Goal: Obtain resource: Download file/media

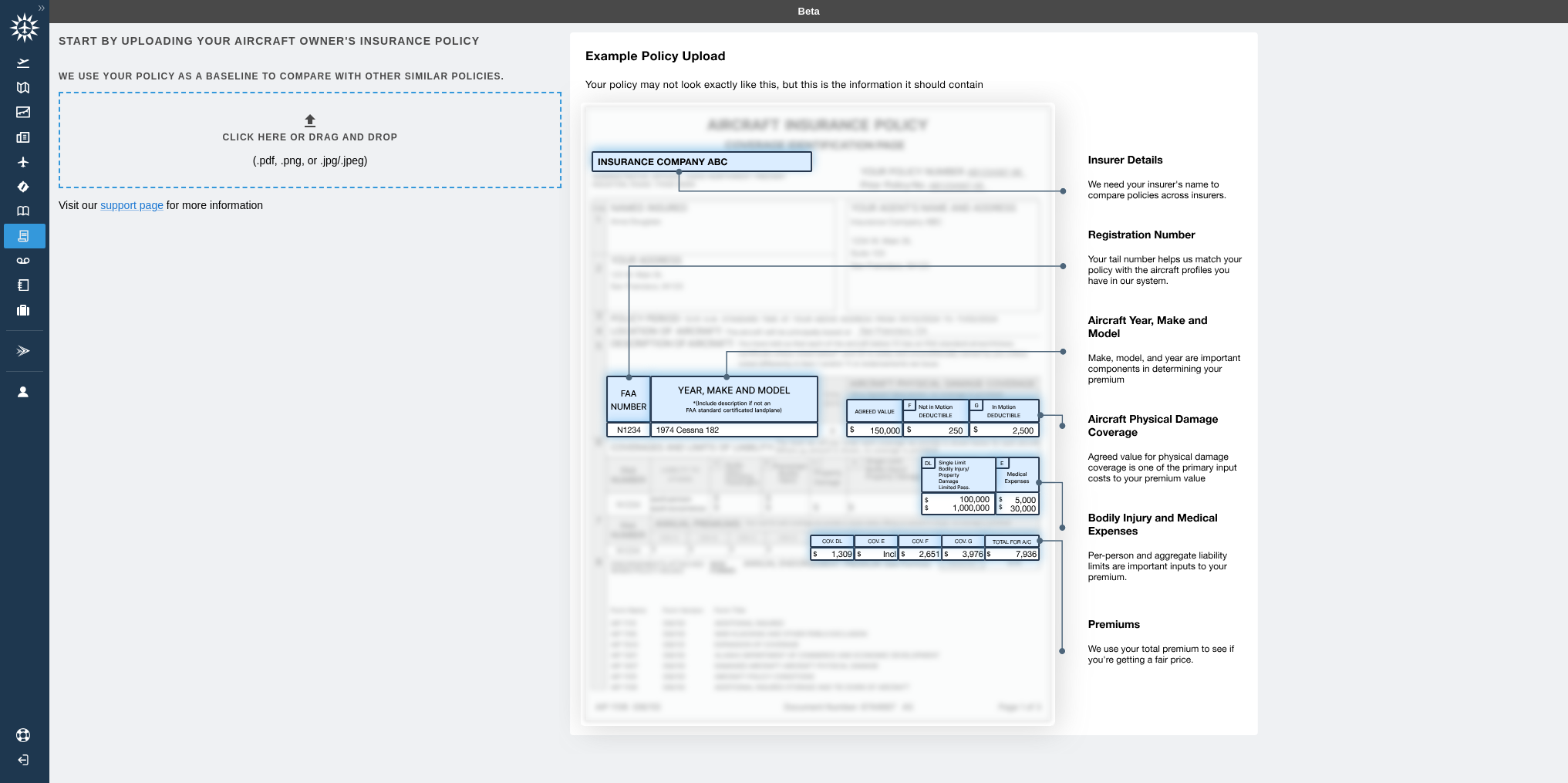
click at [316, 122] on icon at bounding box center [310, 121] width 19 height 19
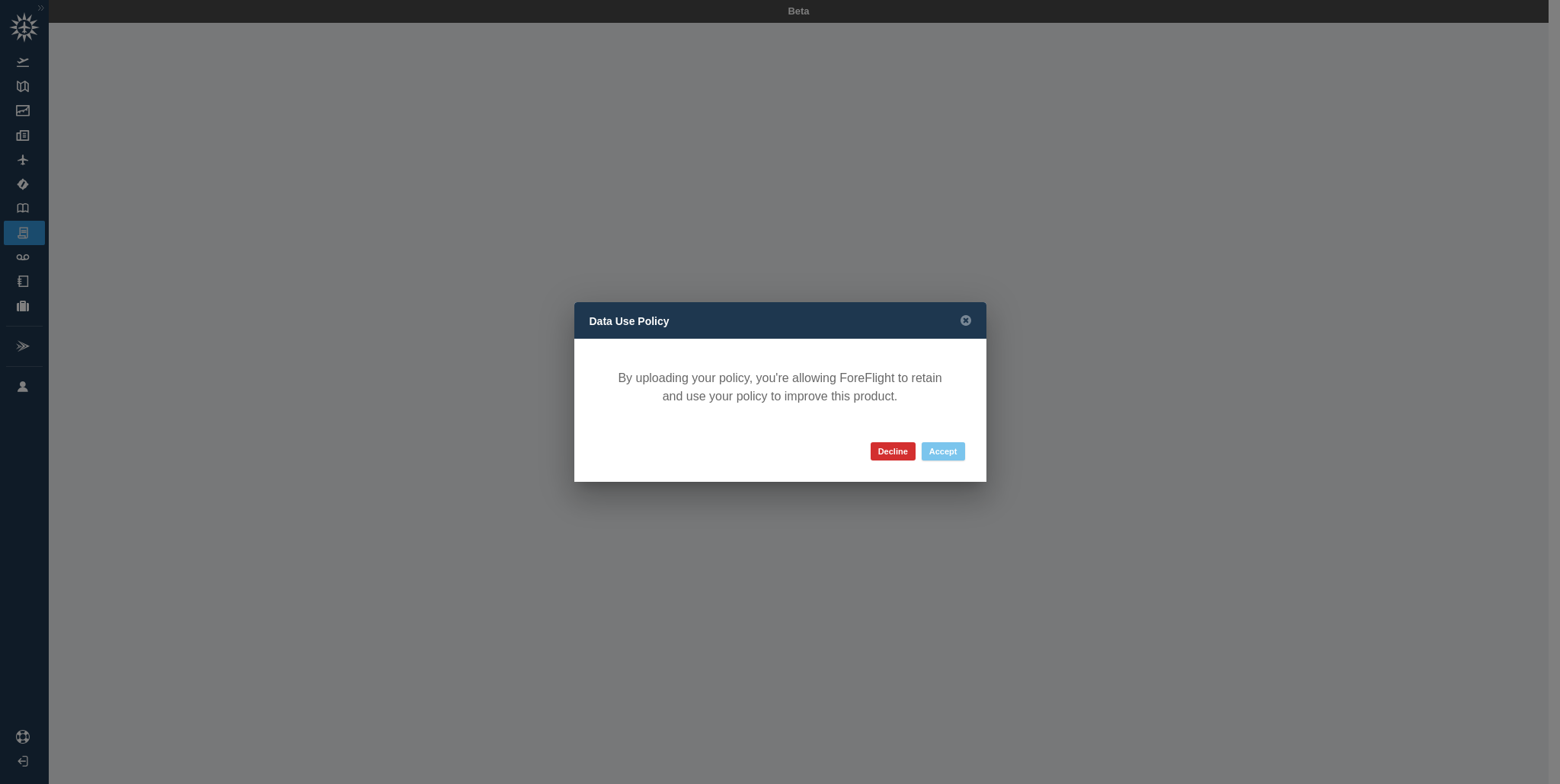
click at [942, 447] on button "Accept" at bounding box center [943, 451] width 43 height 18
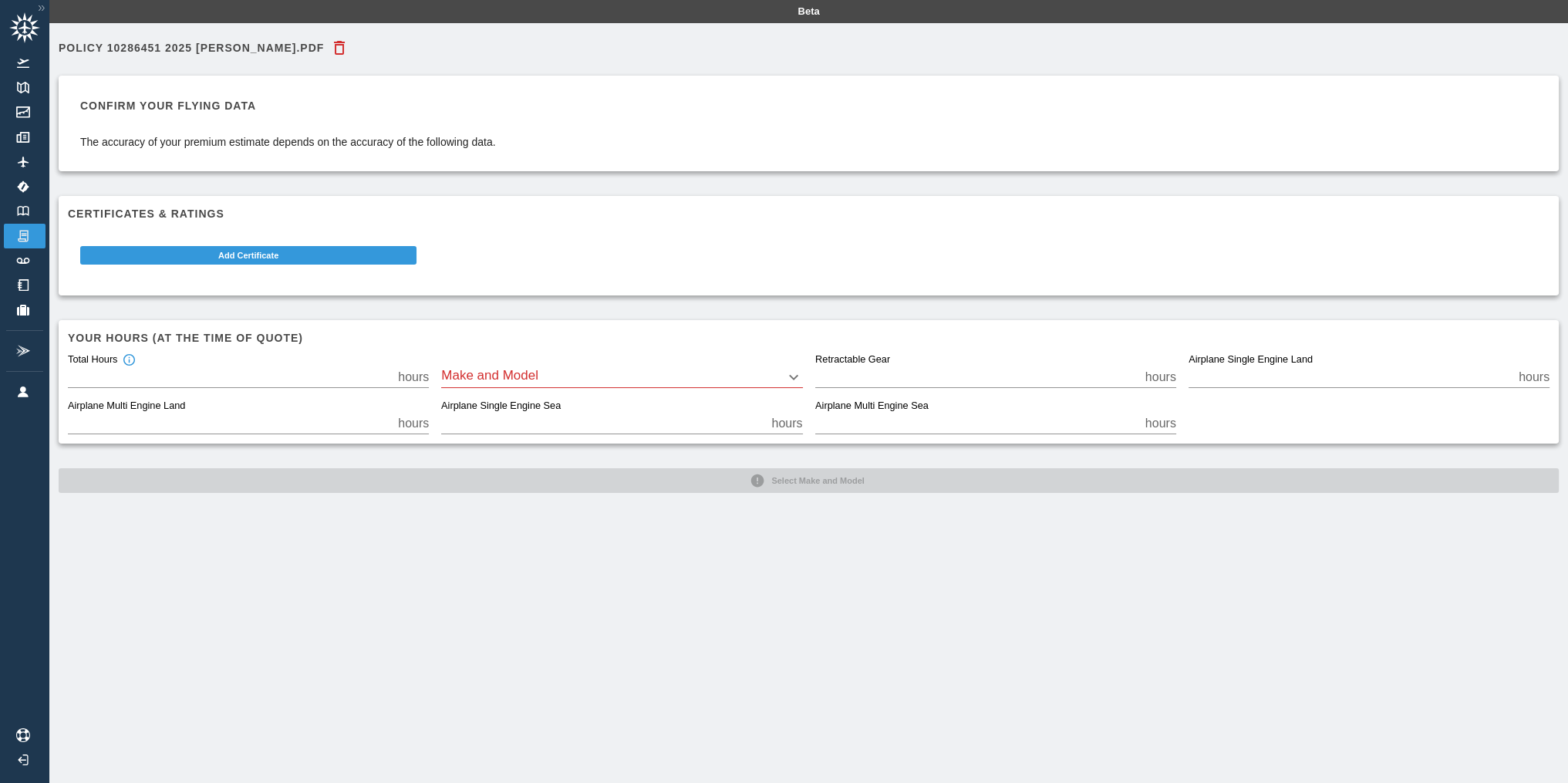
click at [1139, 373] on input "*" at bounding box center [976, 377] width 324 height 22
click at [1139, 379] on input "*" at bounding box center [976, 377] width 324 height 22
type input "*"
click at [1139, 379] on input "*" at bounding box center [976, 377] width 324 height 22
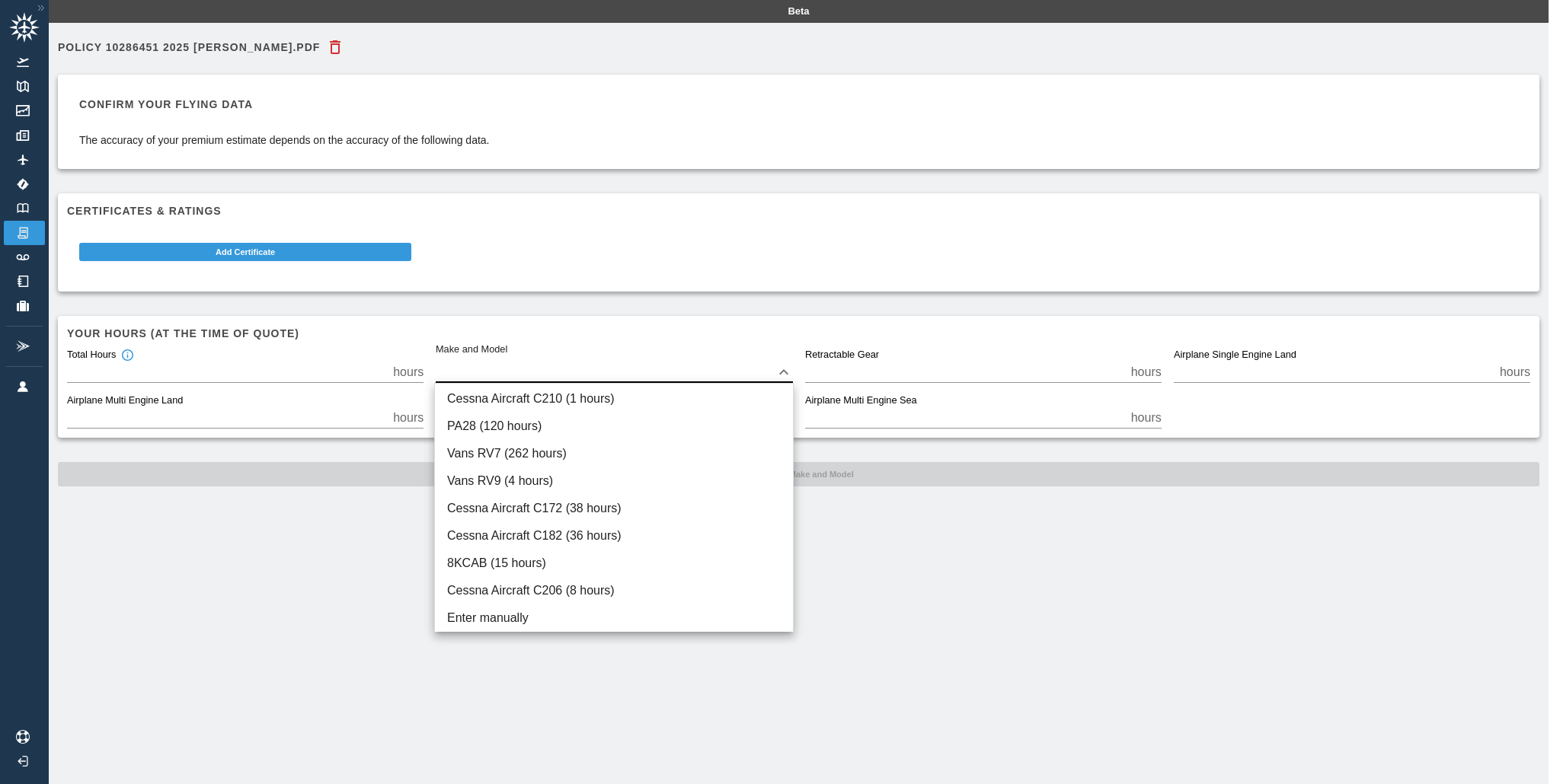
click at [789, 373] on body "Beta Policy 10286451 2025 [PERSON_NAME].pdf Confirm your flying data The accura…" at bounding box center [780, 392] width 1560 height 784
click at [351, 586] on div at bounding box center [780, 392] width 1560 height 784
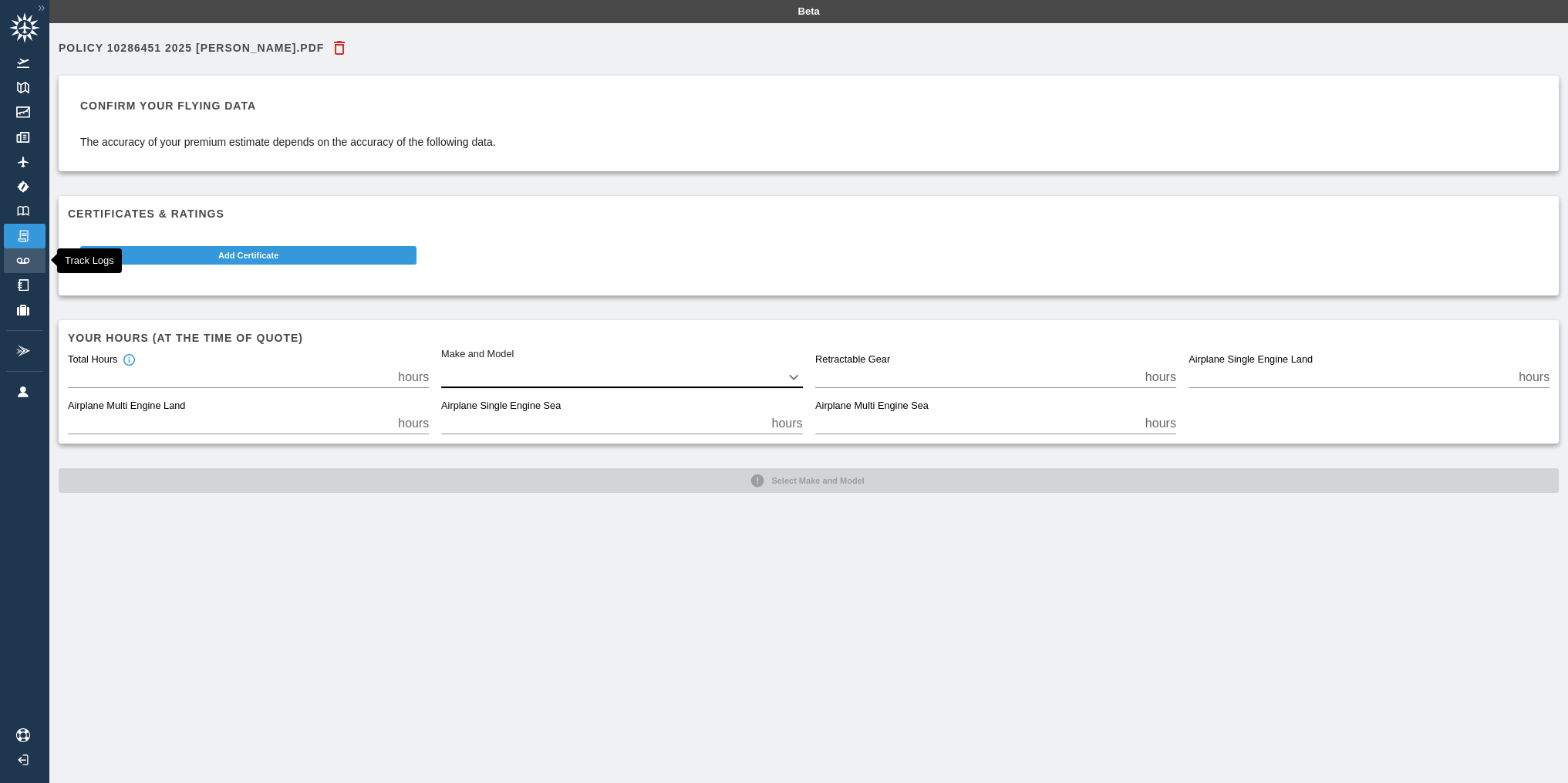
click at [19, 258] on img at bounding box center [23, 261] width 17 height 6
